Goal: Task Accomplishment & Management: Use online tool/utility

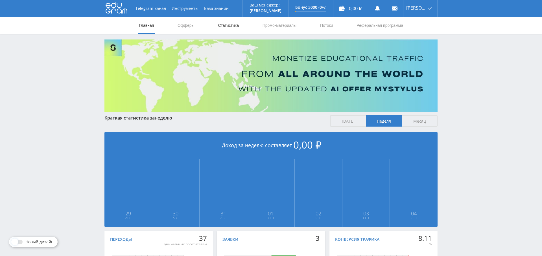
click at [231, 28] on link "Статистика" at bounding box center [228, 25] width 22 height 17
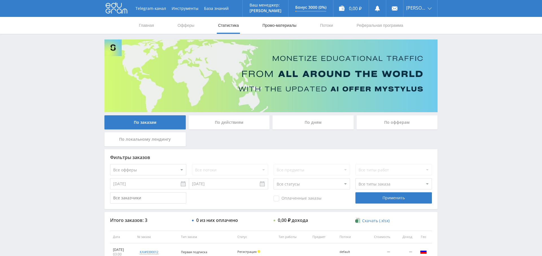
click at [286, 26] on link "Промо-материалы" at bounding box center [279, 25] width 35 height 17
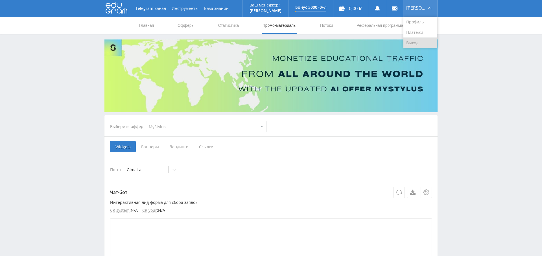
click at [418, 41] on link "Выход" at bounding box center [420, 43] width 34 height 10
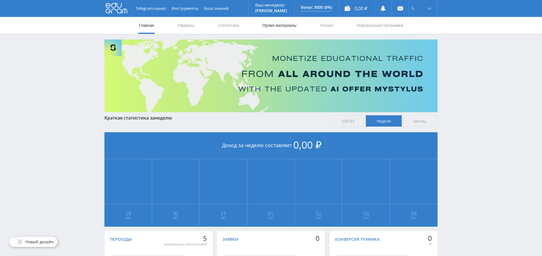
drag, startPoint x: 292, startPoint y: 27, endPoint x: 288, endPoint y: 28, distance: 4.3
click at [292, 27] on link "Промо-материалы" at bounding box center [279, 25] width 35 height 17
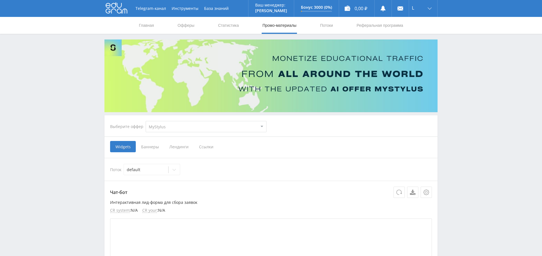
click at [212, 127] on select "MyStylus MyStylus - Revshare Кампус AI Studybay Автор24 Studybay [GEOGRAPHIC_DA…" at bounding box center [206, 126] width 121 height 11
select select "376"
click at [146, 121] on select "MyStylus MyStylus - Revshare Кампус AI Studybay Автор24 Studybay Brazil Study A…" at bounding box center [206, 126] width 121 height 11
select select "376"
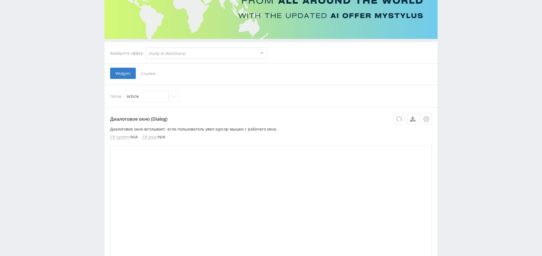
scroll to position [77, 0]
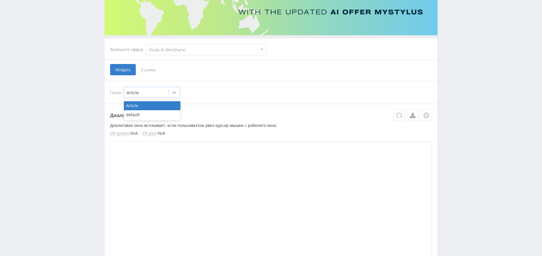
click at [173, 95] on div at bounding box center [174, 92] width 11 height 11
click at [220, 88] on div "Поток Article selected, 1 of 2. 2 results available. Use Up and Down to choose …" at bounding box center [271, 92] width 322 height 11
click at [147, 68] on span "Ссылки" at bounding box center [148, 69] width 25 height 11
click at [0, 0] on input "Ссылки" at bounding box center [0, 0] width 0 height 0
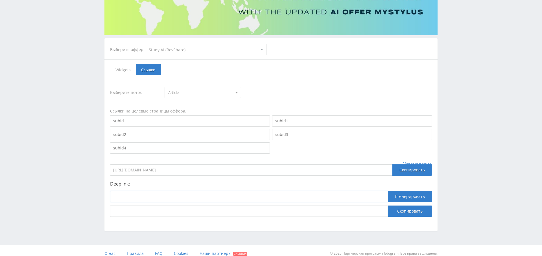
click at [141, 194] on input at bounding box center [249, 196] width 278 height 11
paste input "https://study24.ai/chat/open_ai_image_bot"
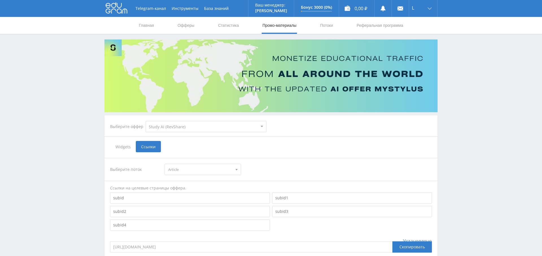
type input "https://study24.ai/chat/open_ai_image_bot"
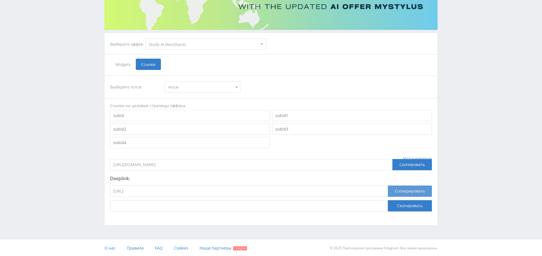
click at [409, 188] on button "Сгенерировать" at bounding box center [410, 191] width 44 height 11
click at [404, 209] on button "Скопировать" at bounding box center [410, 205] width 44 height 11
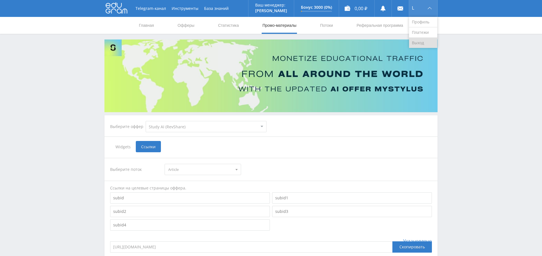
click at [427, 39] on link "Выход" at bounding box center [423, 43] width 28 height 10
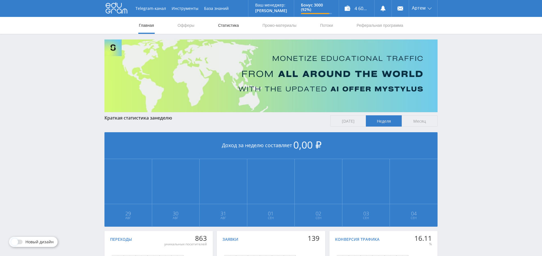
click at [228, 24] on link "Статистика" at bounding box center [228, 25] width 22 height 17
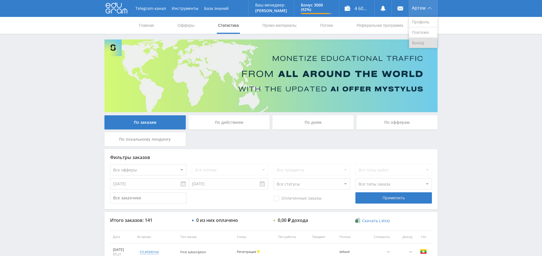
click at [424, 44] on link "Выход" at bounding box center [423, 43] width 28 height 10
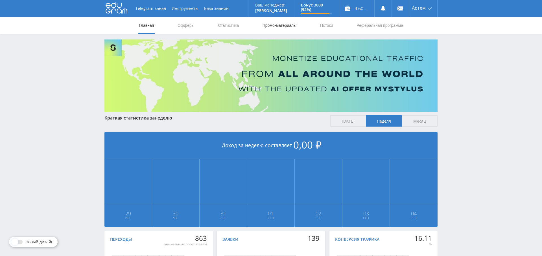
click at [274, 24] on link "Промо-материалы" at bounding box center [279, 25] width 35 height 17
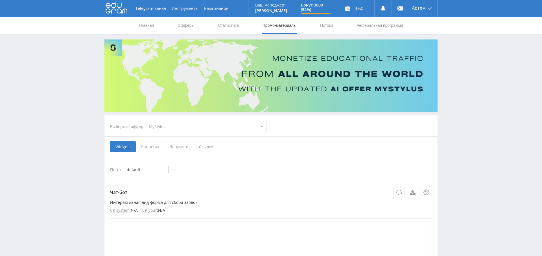
drag, startPoint x: 183, startPoint y: 121, endPoint x: 178, endPoint y: 128, distance: 8.5
click at [178, 128] on select "MyStylus MyStylus - Revshare Кампус AI Studybay Автор24 Studybay [GEOGRAPHIC_DA…" at bounding box center [206, 126] width 121 height 11
click at [146, 121] on select "MyStylus MyStylus - Revshare Кампус AI Studybay Автор24 Studybay [GEOGRAPHIC_DA…" at bounding box center [206, 126] width 121 height 11
click at [149, 170] on div at bounding box center [146, 170] width 39 height 6
drag, startPoint x: 281, startPoint y: 161, endPoint x: 252, endPoint y: 162, distance: 28.8
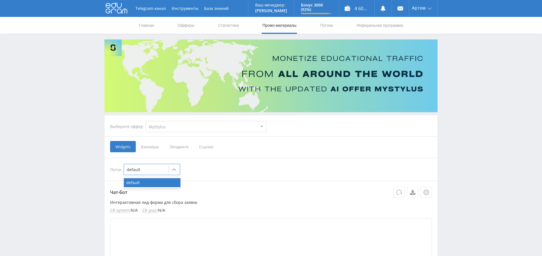
click at [281, 161] on div "Поток default selected, 1 of 1. 1 result available. Use Up and Down to choose o…" at bounding box center [270, 169] width 333 height 23
click at [205, 144] on span "Ссылки" at bounding box center [206, 146] width 25 height 11
click at [0, 0] on input "Ссылки" at bounding box center [0, 0] width 0 height 0
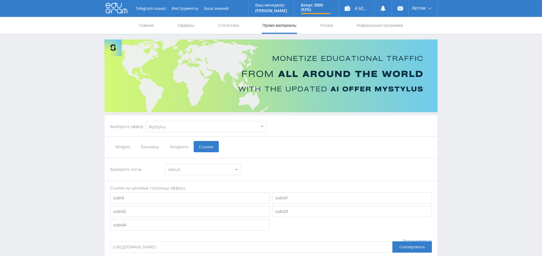
scroll to position [82, 0]
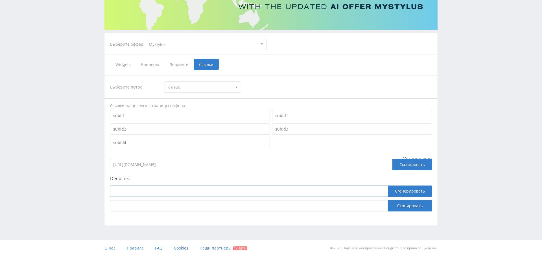
click at [143, 190] on input at bounding box center [249, 191] width 278 height 11
paste input "https://edu-ms-super-agent.webflow.io/"
type input "https://edu-ms-super-agent.webflow.io/"
click at [420, 191] on button "Сгенерировать" at bounding box center [410, 191] width 44 height 11
click at [411, 206] on button "Скопировать" at bounding box center [410, 205] width 44 height 11
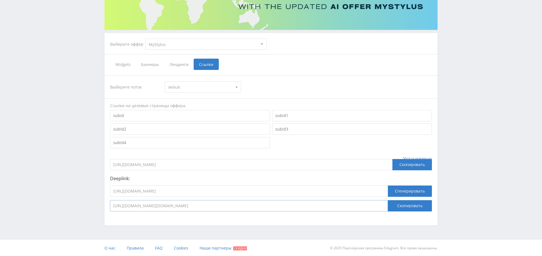
scroll to position [0, 0]
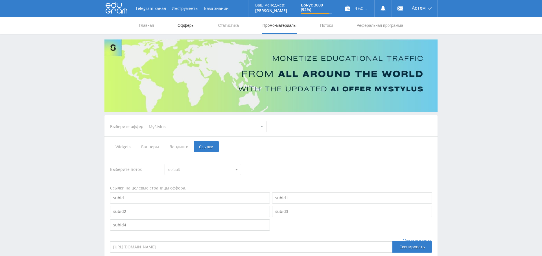
click at [190, 28] on link "Офферы" at bounding box center [186, 25] width 18 height 17
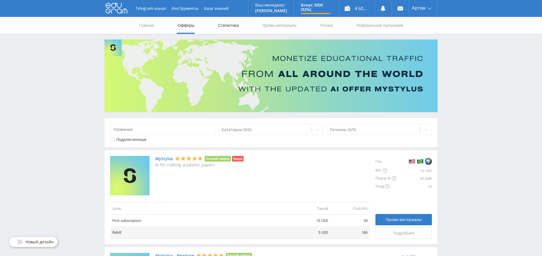
click at [236, 25] on link "Статистика" at bounding box center [228, 25] width 22 height 17
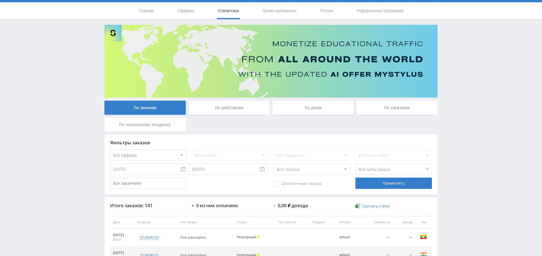
scroll to position [17, 0]
